Goal: Find contact information: Find contact information

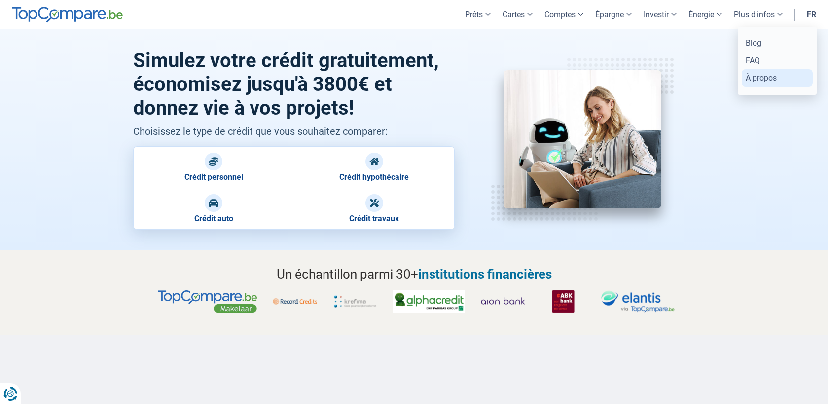
click at [751, 79] on link "À propos" at bounding box center [777, 77] width 71 height 17
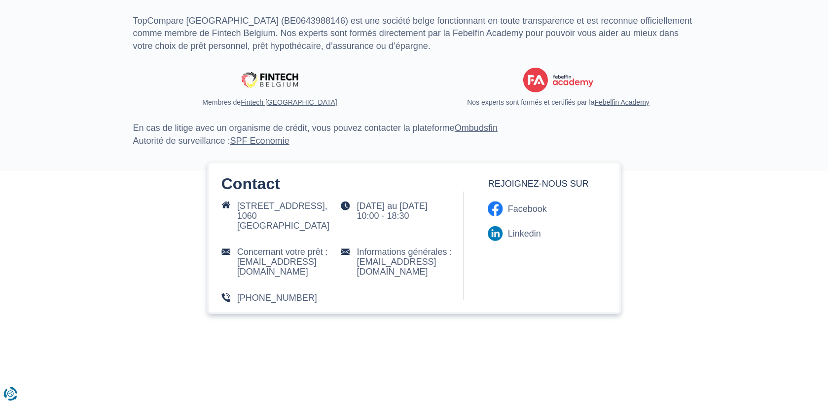
scroll to position [1881, 0]
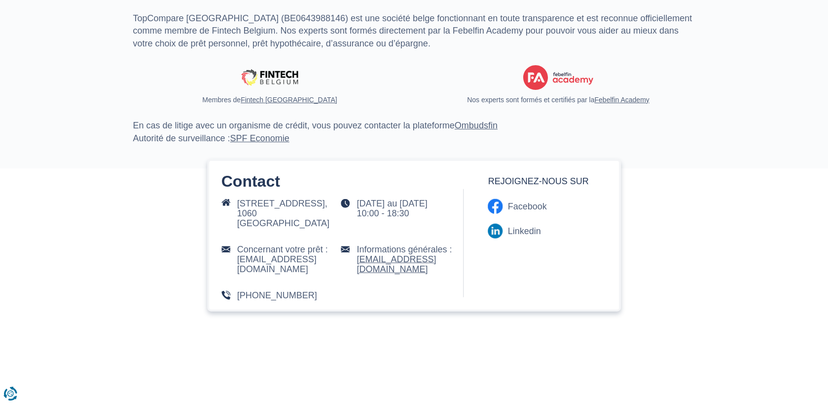
click at [392, 265] on link "info@topcompare.be" at bounding box center [396, 264] width 79 height 20
drag, startPoint x: 444, startPoint y: 266, endPoint x: 348, endPoint y: 266, distance: 95.2
click at [348, 266] on div "Informations générales : info@topcompare.be" at bounding box center [401, 263] width 120 height 36
copy link "info@topcompare.be"
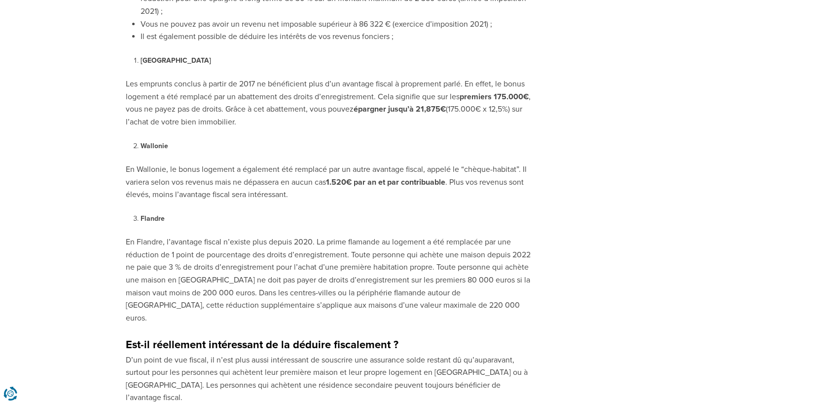
scroll to position [1752, 0]
